Goal: Task Accomplishment & Management: Use online tool/utility

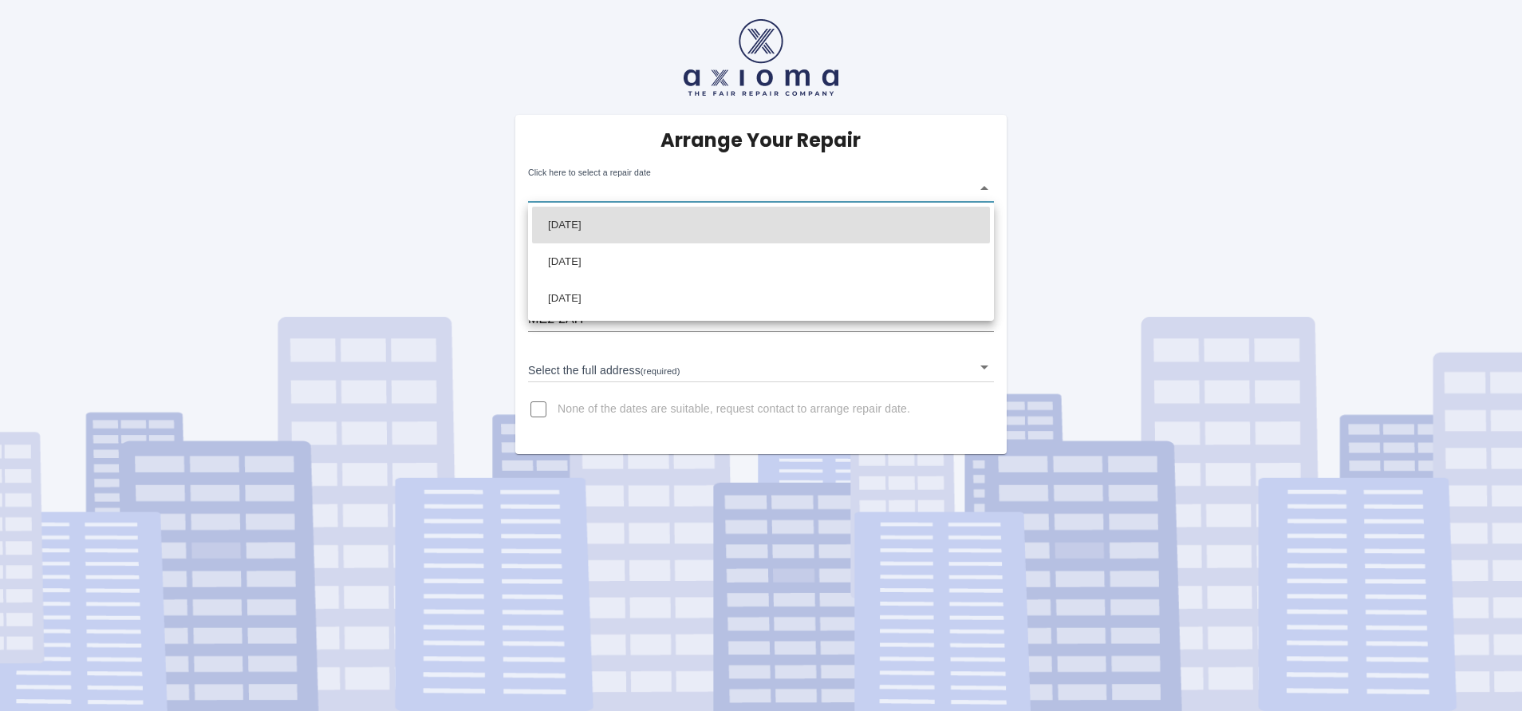
click at [686, 189] on body "Arrange Your Repair Click here to select a repair date ​ Phone Number   * 07787…" at bounding box center [761, 355] width 1522 height 711
click at [708, 180] on div at bounding box center [761, 355] width 1522 height 711
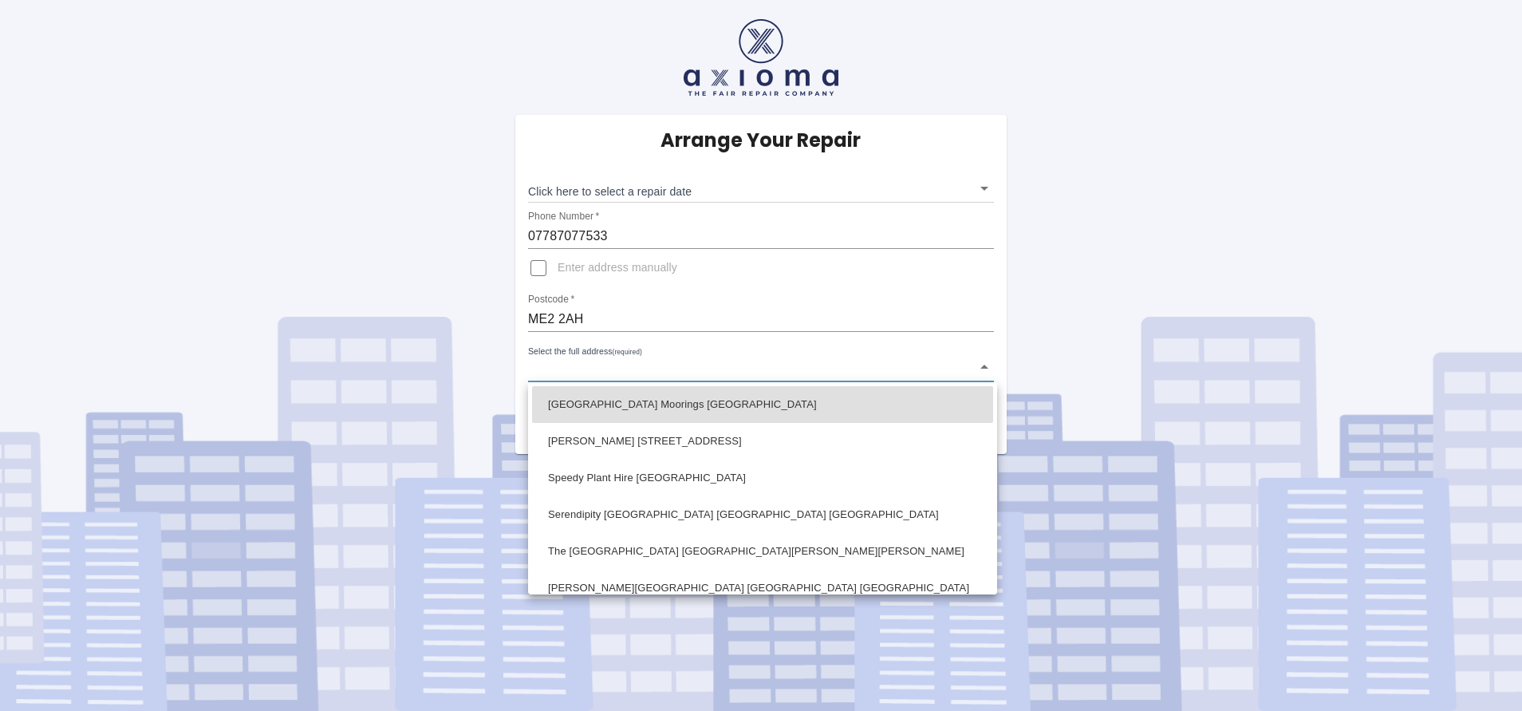
click at [632, 370] on body "Arrange Your Repair Click here to select a repair date ​ Phone Number   * 07787…" at bounding box center [761, 355] width 1522 height 711
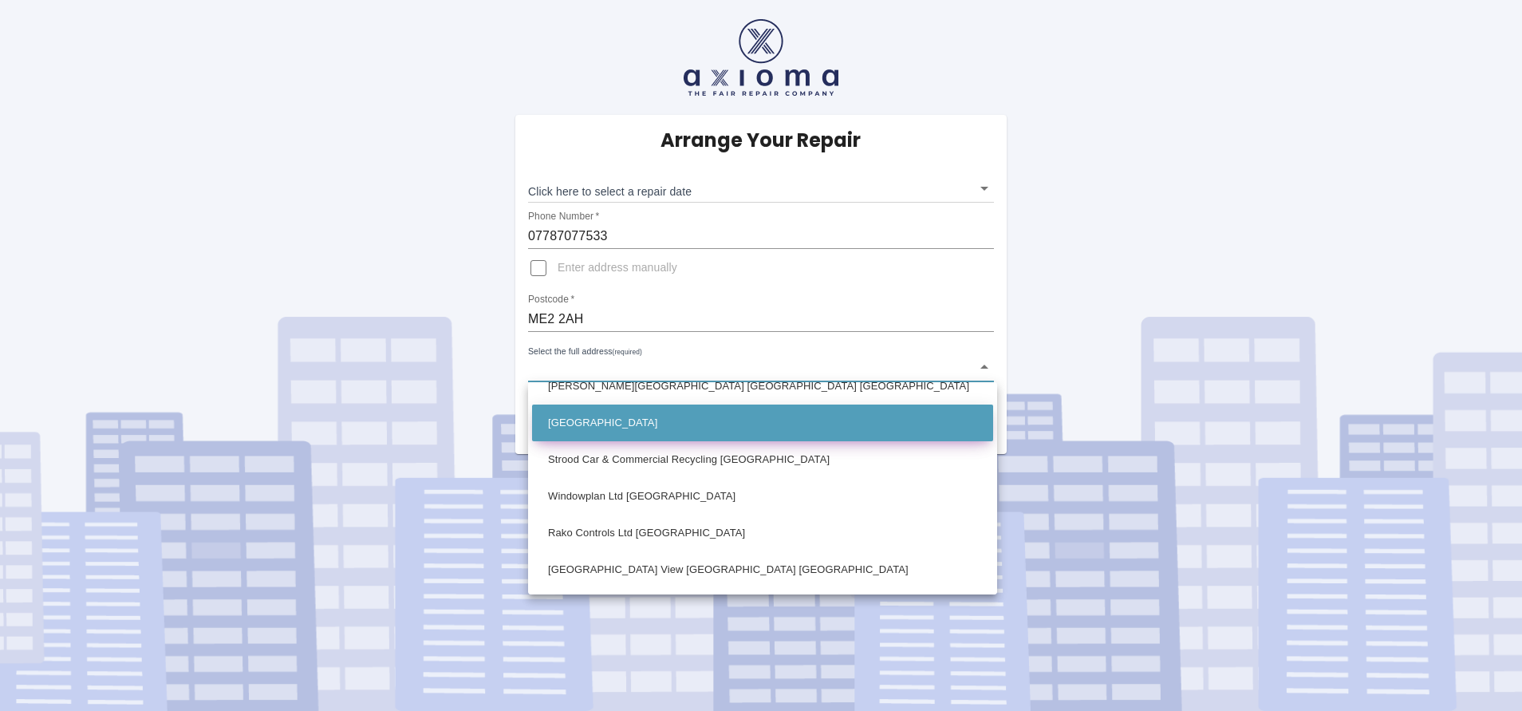
scroll to position [239, 0]
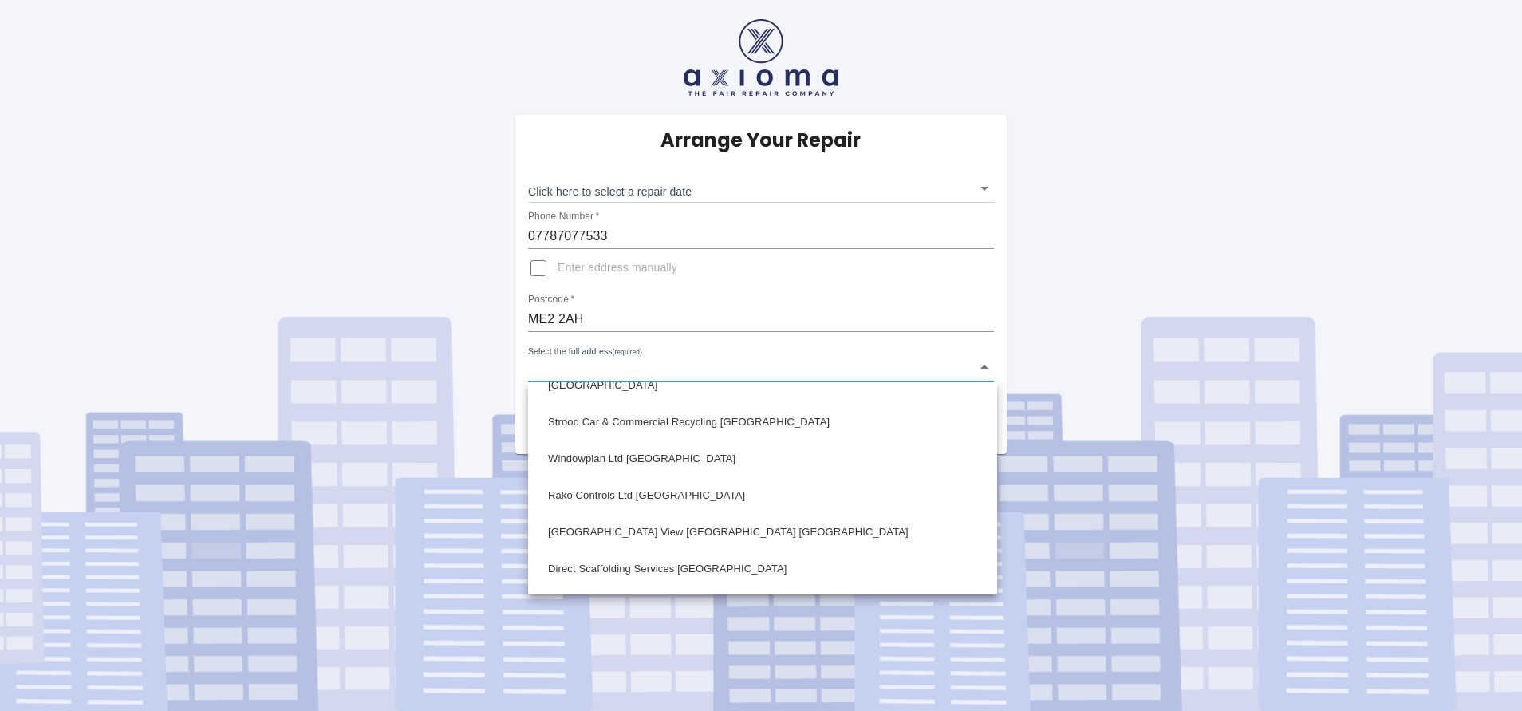
click at [894, 181] on div at bounding box center [761, 355] width 1522 height 711
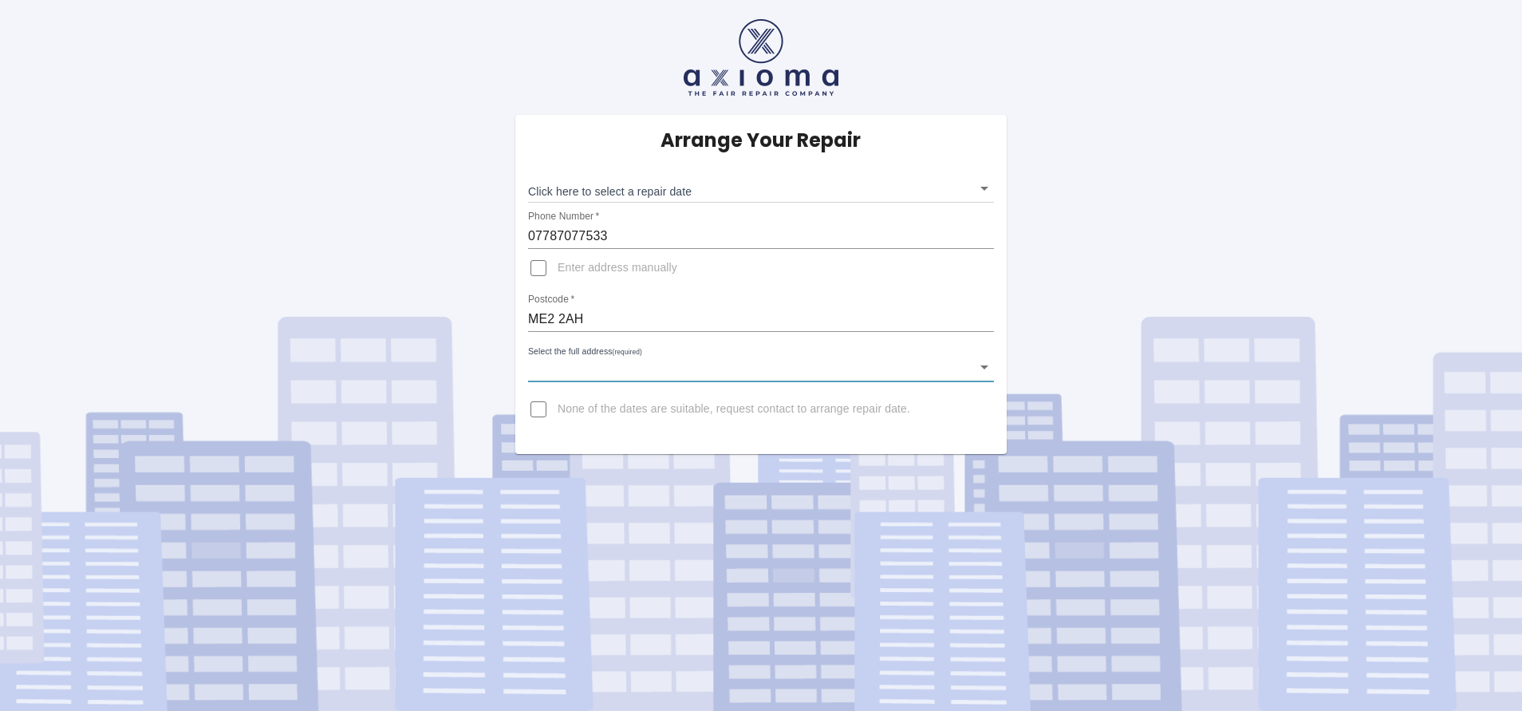
click at [943, 195] on body "Arrange Your Repair Click here to select a repair date ​ Phone Number   * 07787…" at bounding box center [761, 355] width 1522 height 711
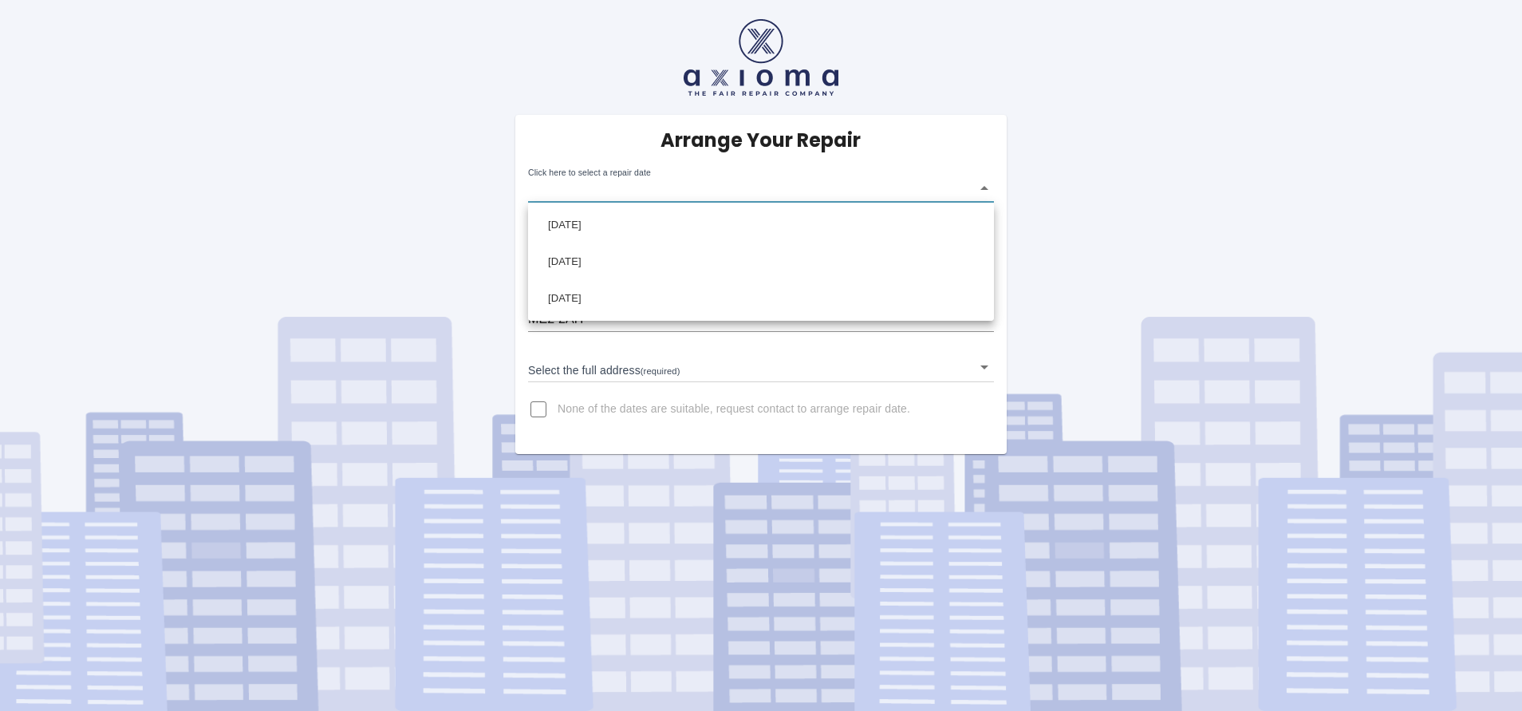
click at [1122, 190] on div at bounding box center [761, 355] width 1522 height 711
